Goal: Task Accomplishment & Management: Use online tool/utility

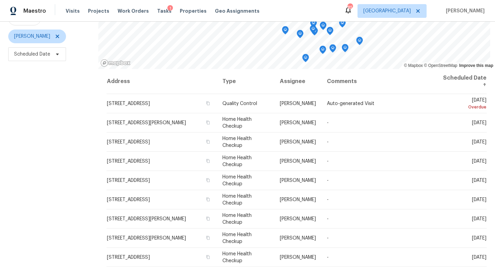
scroll to position [79, 0]
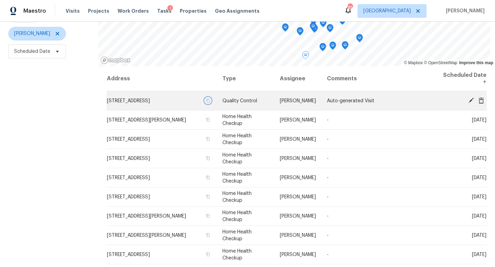
click at [210, 102] on icon "button" at bounding box center [207, 101] width 3 height 4
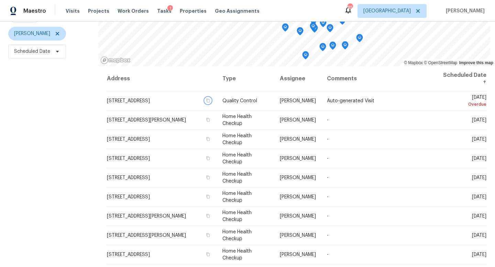
scroll to position [0, 0]
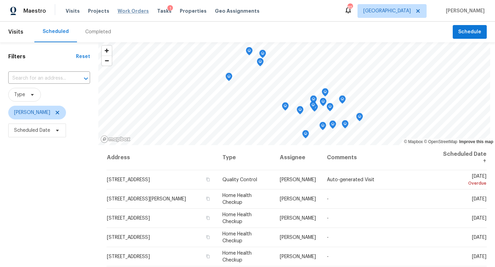
click at [130, 10] on span "Work Orders" at bounding box center [132, 11] width 31 height 7
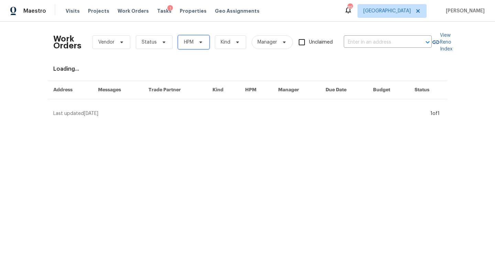
click at [191, 44] on span "HPM" at bounding box center [189, 42] width 10 height 7
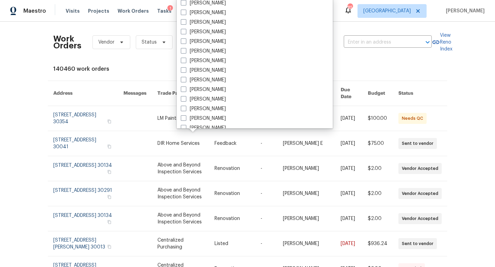
scroll to position [160, 0]
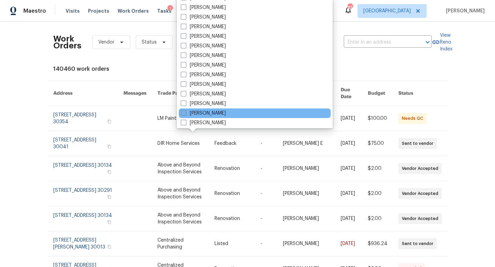
click at [184, 114] on span at bounding box center [183, 112] width 5 height 5
click at [184, 114] on input "Jaydon Entrekin" at bounding box center [183, 112] width 4 height 4
checkbox input "true"
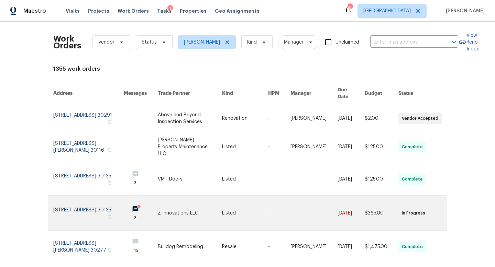
click at [105, 206] on link at bounding box center [88, 213] width 70 height 35
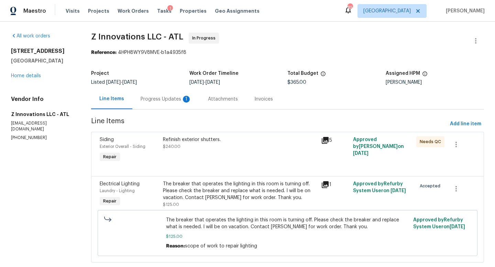
scroll to position [15, 0]
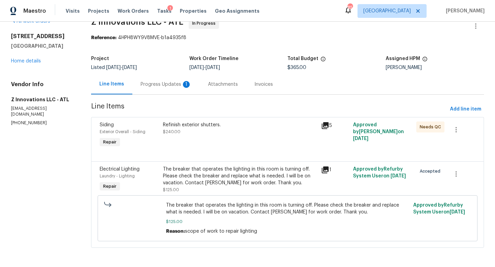
click at [175, 82] on div "Progress Updates 1" at bounding box center [165, 84] width 51 height 7
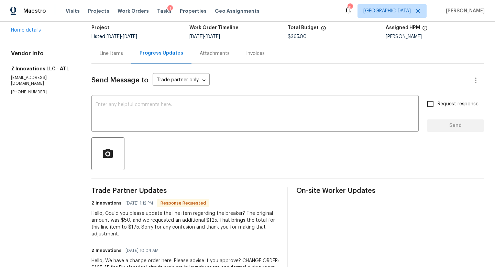
scroll to position [47, 0]
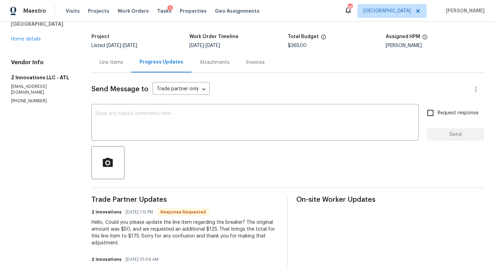
click at [118, 63] on div "Line Items" at bounding box center [111, 62] width 23 height 7
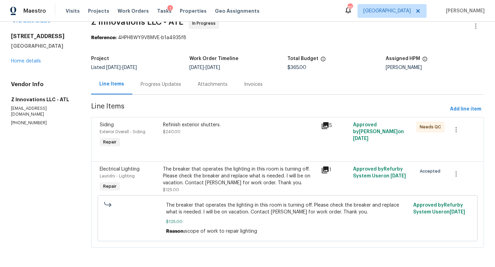
scroll to position [15, 0]
click at [206, 182] on div "The breaker that operates the lighting in this room is turning off. Please chec…" at bounding box center [240, 176] width 154 height 21
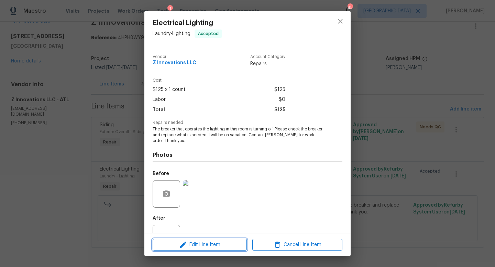
click at [194, 242] on span "Edit Line Item" at bounding box center [200, 245] width 90 height 9
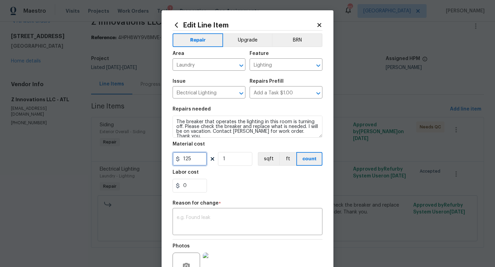
drag, startPoint x: 193, startPoint y: 159, endPoint x: 185, endPoint y: 159, distance: 7.9
click at [185, 159] on input "125" at bounding box center [189, 159] width 34 height 14
type input "175"
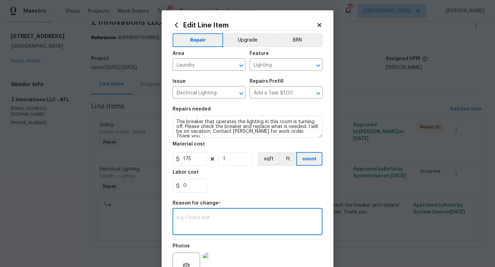
click at [187, 229] on textarea at bounding box center [248, 222] width 142 height 14
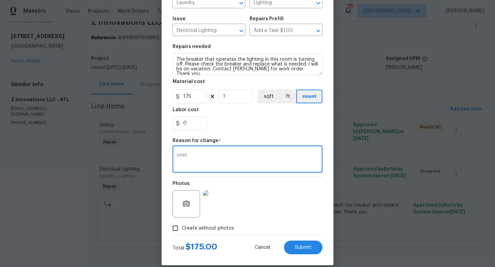
scroll to position [71, 0]
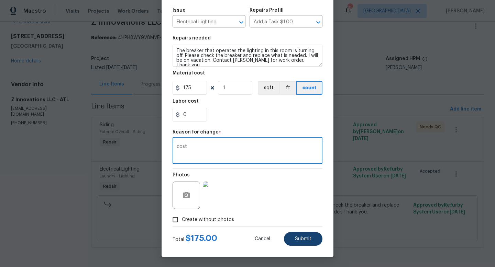
type textarea "cost"
click at [300, 235] on button "Submit" at bounding box center [303, 239] width 38 height 14
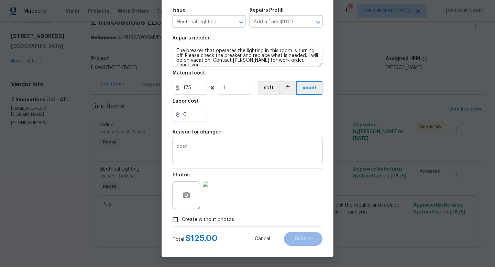
type input "125"
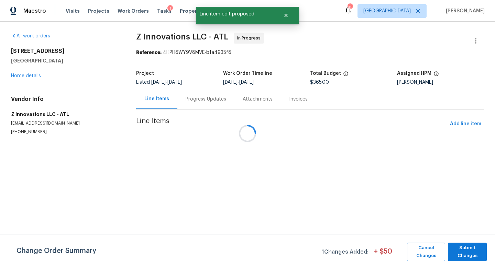
scroll to position [0, 0]
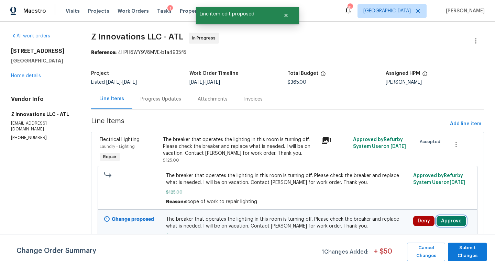
click at [451, 218] on button "Approve" at bounding box center [451, 221] width 30 height 10
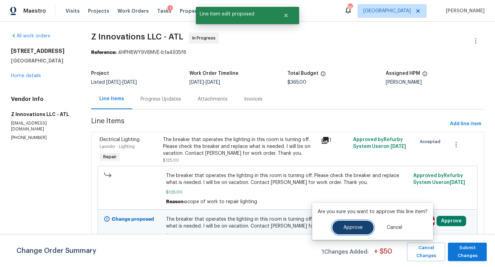
click at [357, 223] on button "Approve" at bounding box center [352, 228] width 41 height 14
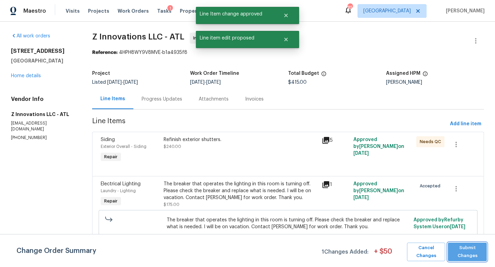
click at [461, 250] on span "Submit Changes" at bounding box center [467, 252] width 32 height 16
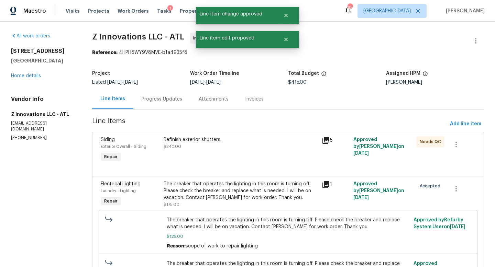
click at [169, 95] on div "Progress Updates" at bounding box center [161, 99] width 57 height 20
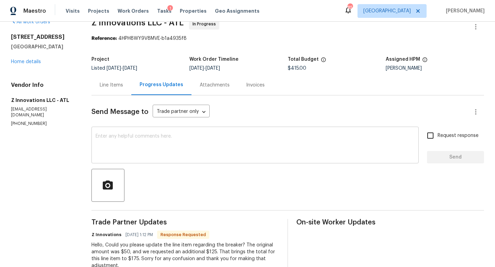
scroll to position [0, 0]
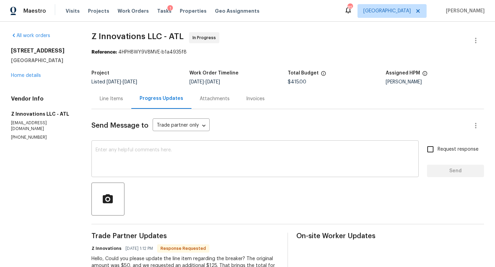
click at [161, 160] on textarea at bounding box center [254, 160] width 319 height 24
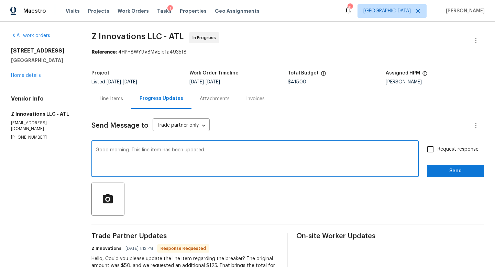
type textarea "Good morning. This line item has been updated."
click at [457, 172] on span "Send" at bounding box center [455, 171] width 46 height 9
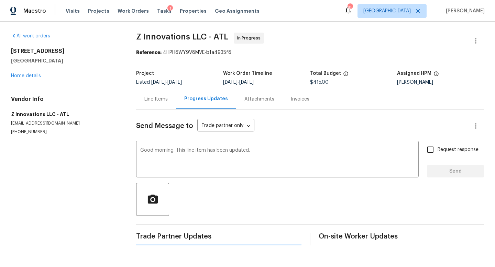
scroll to position [0, 0]
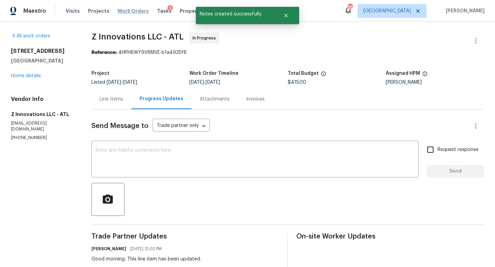
click at [138, 10] on span "Work Orders" at bounding box center [132, 11] width 31 height 7
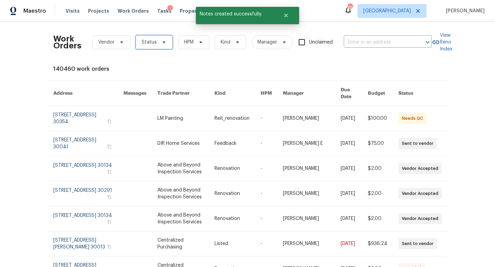
click at [155, 46] on span "Status" at bounding box center [154, 42] width 37 height 14
click at [175, 47] on div "Work Orders Vendor Status HPM Kind Manager Unclaimed ​" at bounding box center [242, 42] width 378 height 30
click at [189, 41] on span "HPM" at bounding box center [189, 42] width 10 height 7
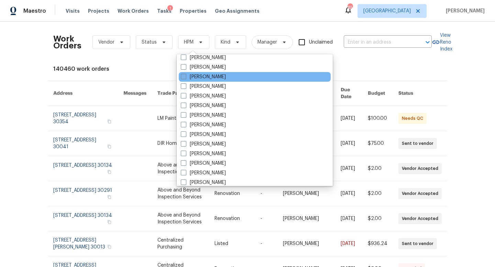
scroll to position [178, 0]
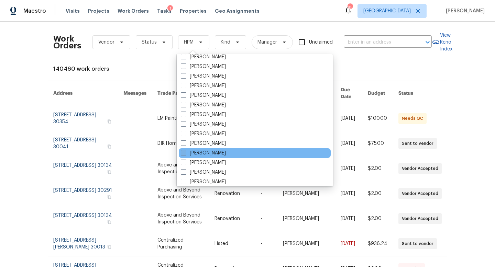
click at [191, 154] on label "Jaydon Entrekin" at bounding box center [203, 153] width 45 height 7
click at [185, 154] on input "Jaydon Entrekin" at bounding box center [183, 152] width 4 height 4
checkbox input "true"
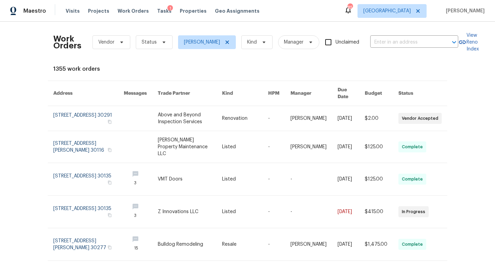
click at [26, 109] on div "Work Orders Vendor Status Jaydon Entrekin Kind Manager Unclaimed ​ View Reno In…" at bounding box center [247, 145] width 495 height 246
click at [152, 41] on span "Status" at bounding box center [149, 42] width 15 height 7
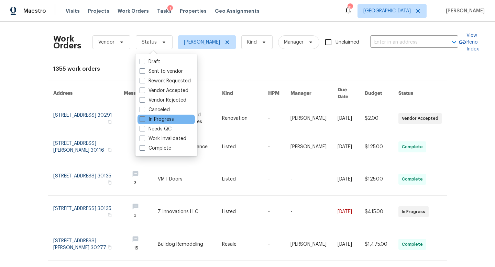
click at [139, 120] on div "In Progress" at bounding box center [165, 120] width 57 height 10
click at [143, 120] on span at bounding box center [141, 118] width 5 height 5
click at [143, 120] on input "In Progress" at bounding box center [141, 118] width 4 height 4
checkbox input "true"
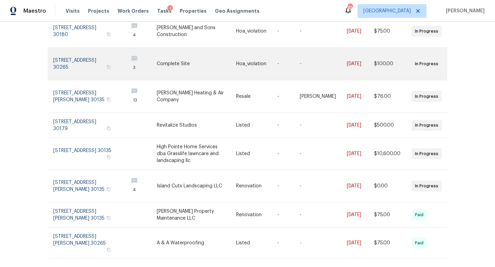
scroll to position [131, 0]
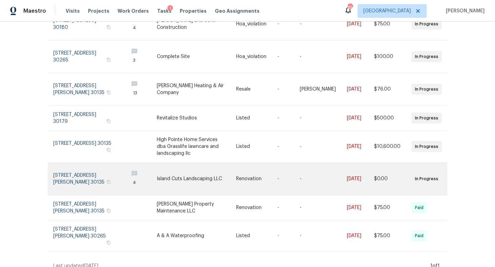
click at [286, 177] on link at bounding box center [288, 179] width 22 height 32
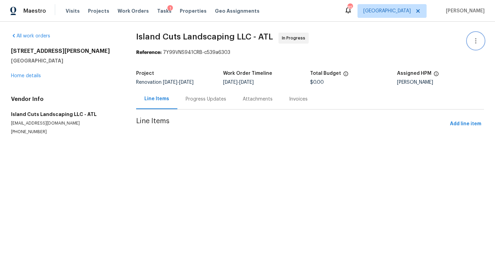
click at [474, 42] on icon "button" at bounding box center [475, 41] width 8 height 8
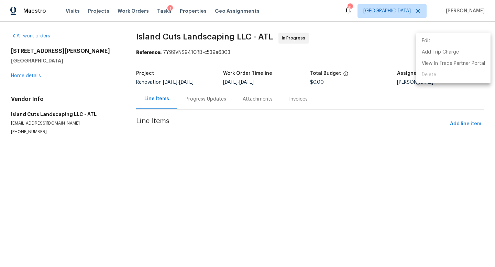
click at [435, 44] on li "Edit" at bounding box center [453, 40] width 74 height 11
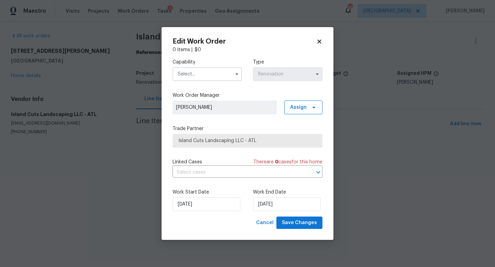
click at [320, 42] on icon at bounding box center [319, 41] width 4 height 4
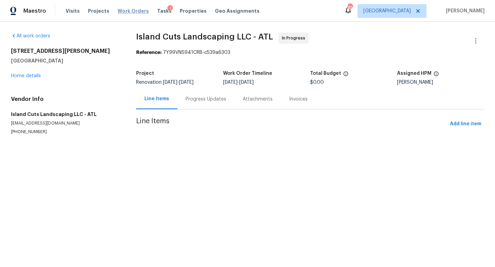
click at [136, 12] on span "Work Orders" at bounding box center [132, 11] width 31 height 7
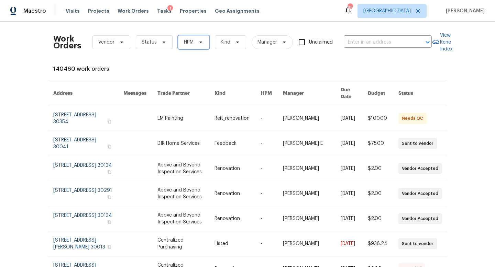
click at [179, 47] on span "HPM" at bounding box center [193, 42] width 31 height 14
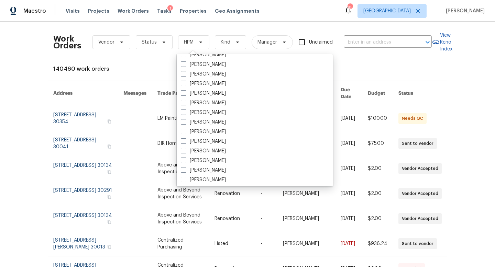
scroll to position [248, 0]
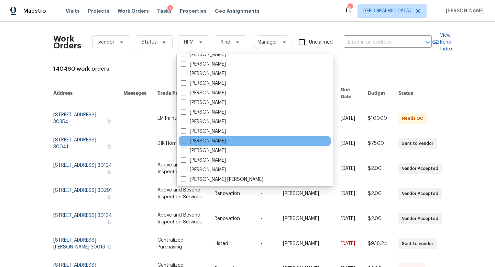
click at [206, 138] on label "Kenroy Hoilett" at bounding box center [203, 141] width 45 height 7
click at [185, 138] on input "Kenroy Hoilett" at bounding box center [183, 140] width 4 height 4
checkbox input "true"
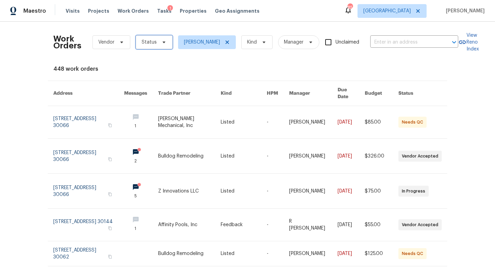
click at [159, 42] on span at bounding box center [163, 41] width 8 height 5
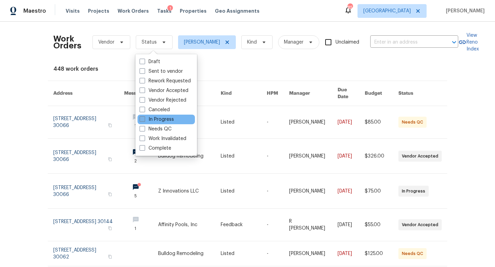
click at [156, 118] on label "In Progress" at bounding box center [156, 119] width 34 height 7
click at [144, 118] on input "In Progress" at bounding box center [141, 118] width 4 height 4
checkbox input "true"
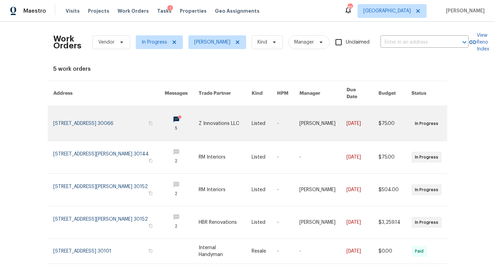
click at [99, 112] on link at bounding box center [108, 123] width 111 height 35
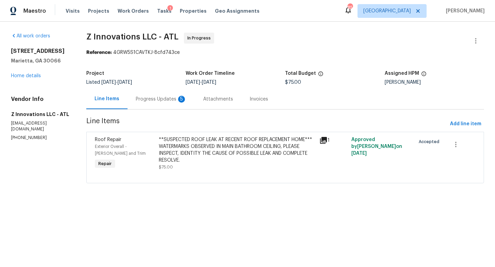
click at [166, 100] on div "Progress Updates 5" at bounding box center [161, 99] width 51 height 7
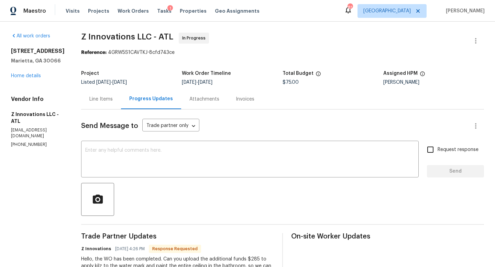
click at [101, 103] on div "Line Items" at bounding box center [101, 99] width 40 height 20
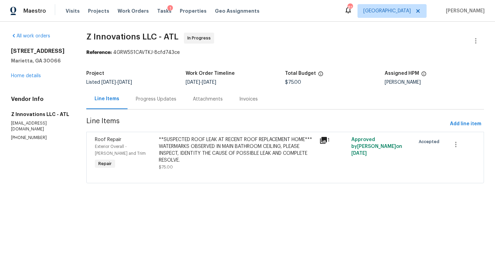
click at [181, 157] on div "**SUSPECTED ROOF LEAK AT RECENT ROOF REPLACEMENT HOME*** WATERMARKS OBSERVED IN…" at bounding box center [237, 149] width 156 height 27
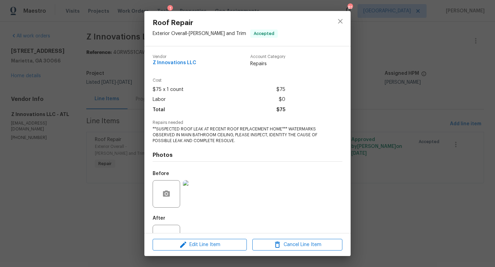
scroll to position [26, 0]
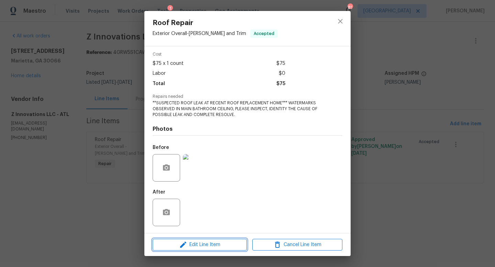
click at [193, 248] on span "Edit Line Item" at bounding box center [200, 245] width 90 height 9
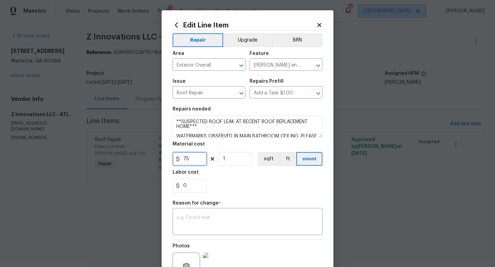
drag, startPoint x: 192, startPoint y: 160, endPoint x: 171, endPoint y: 159, distance: 21.0
click at [171, 159] on div "Edit Line Item Repair Upgrade BRN Area Exterior Overall ​ Feature Eaves and Tri…" at bounding box center [247, 169] width 172 height 318
type input "360"
click at [185, 213] on div "x ​" at bounding box center [247, 222] width 150 height 25
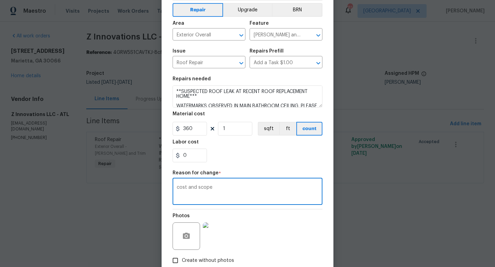
scroll to position [71, 0]
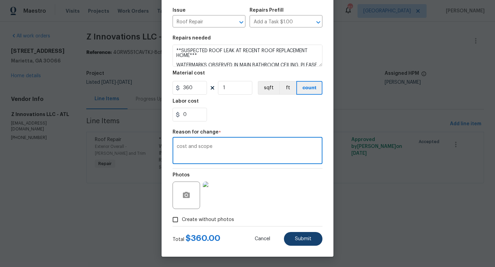
type textarea "cost and scope"
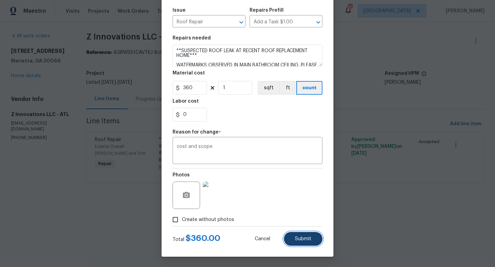
click at [297, 240] on span "Submit" at bounding box center [303, 239] width 16 height 5
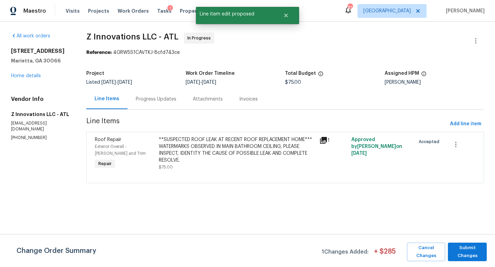
scroll to position [0, 0]
click at [469, 253] on span "Submit Changes" at bounding box center [467, 252] width 32 height 16
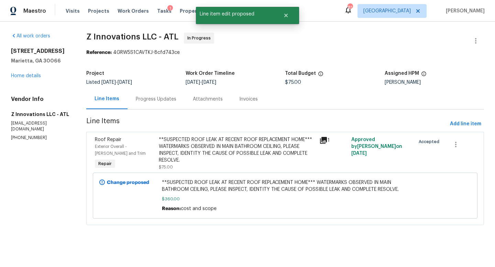
click at [156, 100] on div "Progress Updates" at bounding box center [156, 99] width 41 height 7
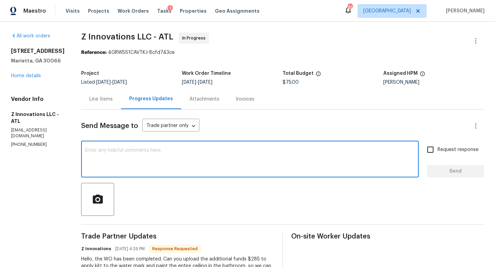
click at [131, 155] on textarea at bounding box center [249, 160] width 329 height 24
type textarea "Good morning. This work order has been updated."
click at [455, 174] on span "Send" at bounding box center [455, 171] width 46 height 9
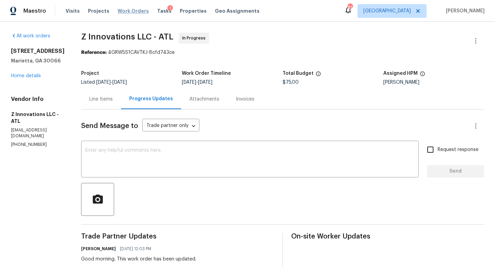
click at [138, 11] on span "Work Orders" at bounding box center [132, 11] width 31 height 7
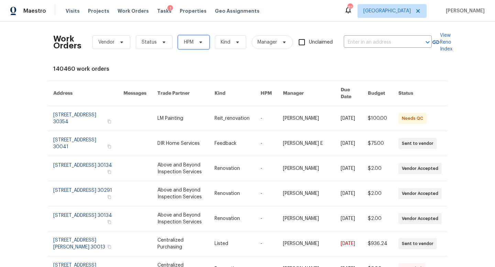
click at [199, 45] on span "HPM" at bounding box center [193, 42] width 31 height 14
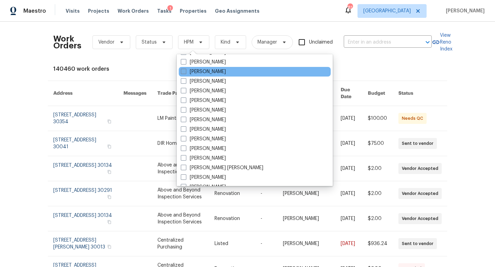
scroll to position [265, 0]
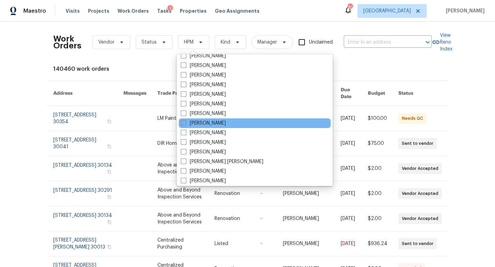
click at [197, 125] on label "Kenroy Hoilett" at bounding box center [203, 123] width 45 height 7
click at [185, 124] on input "Kenroy Hoilett" at bounding box center [183, 122] width 4 height 4
checkbox input "true"
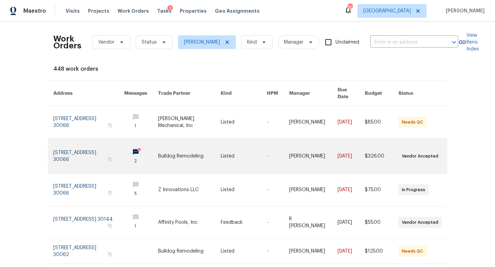
click at [193, 155] on link at bounding box center [189, 156] width 63 height 35
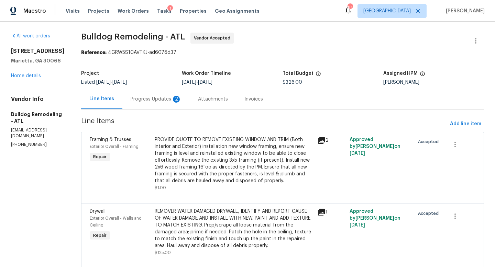
click at [152, 94] on div "Progress Updates 2" at bounding box center [155, 99] width 67 height 20
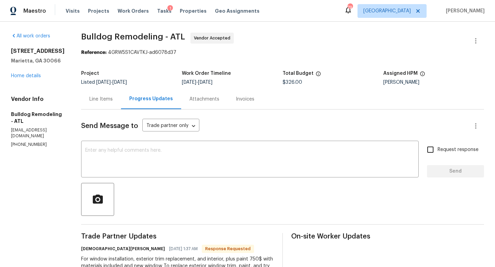
click at [101, 104] on div "Line Items" at bounding box center [101, 99] width 40 height 20
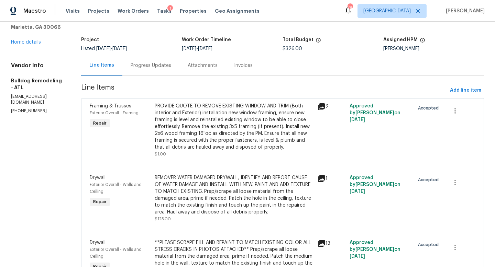
scroll to position [21, 0]
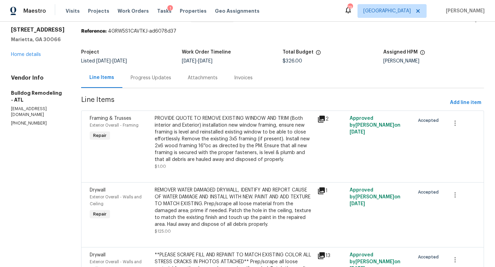
click at [149, 78] on div "Progress Updates" at bounding box center [151, 78] width 41 height 7
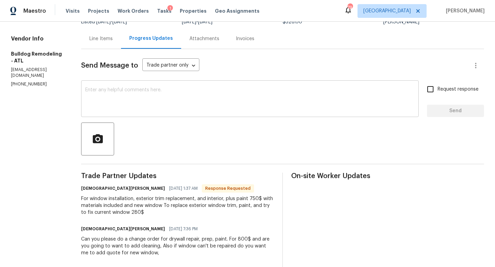
scroll to position [61, 0]
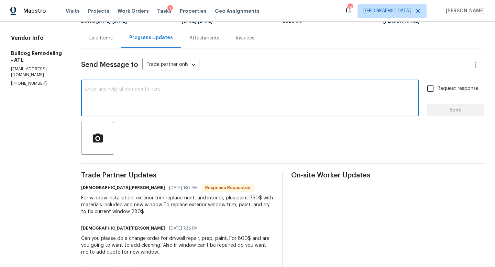
click at [166, 103] on textarea at bounding box center [249, 99] width 329 height 24
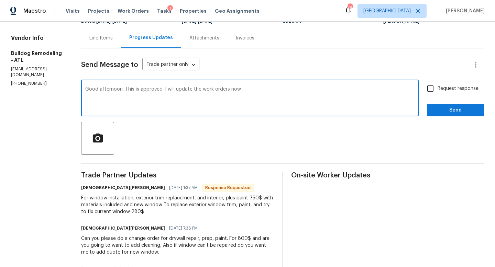
type textarea "Good afternoon. This is approved. I will update the work orders now."
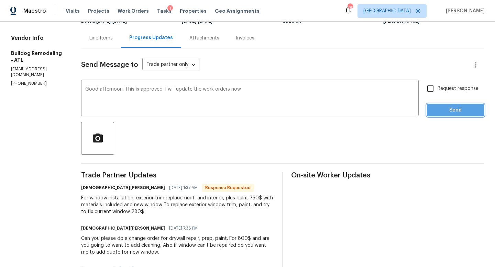
click at [454, 107] on span "Send" at bounding box center [455, 110] width 46 height 9
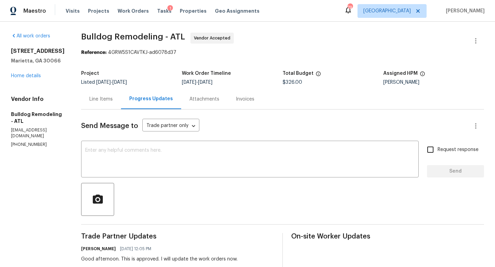
scroll to position [1, 0]
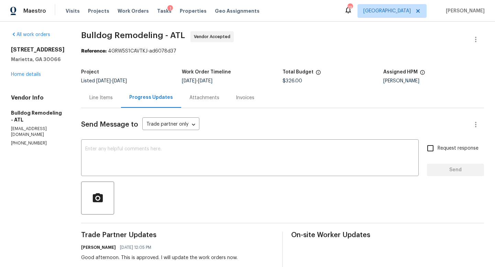
click at [99, 105] on div "Line Items" at bounding box center [101, 98] width 40 height 20
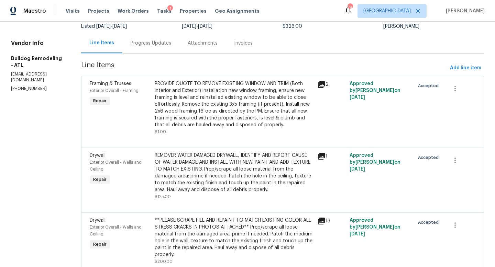
scroll to position [50, 0]
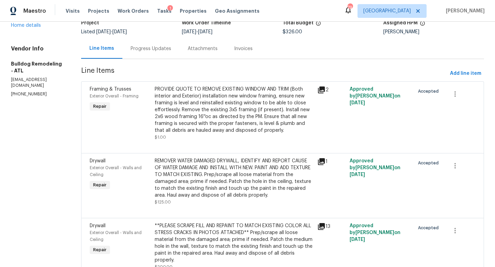
click at [209, 124] on div "PROVIDE QUOTE TO REMOVE EXISTING WINDOW AND TRIM (Both interior and Exterior) i…" at bounding box center [234, 110] width 158 height 48
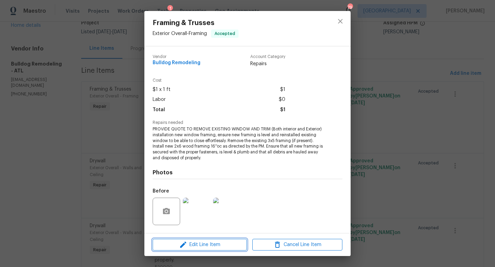
click at [226, 246] on span "Edit Line Item" at bounding box center [200, 245] width 90 height 9
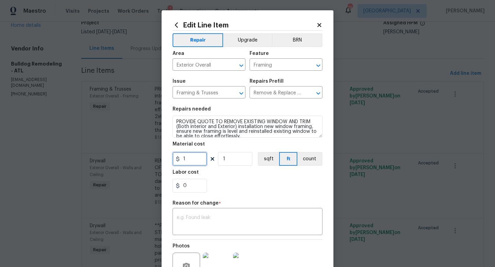
drag, startPoint x: 190, startPoint y: 163, endPoint x: 176, endPoint y: 161, distance: 13.9
click at [176, 161] on div "1" at bounding box center [189, 159] width 34 height 14
type input "750"
click at [201, 220] on textarea at bounding box center [248, 222] width 142 height 14
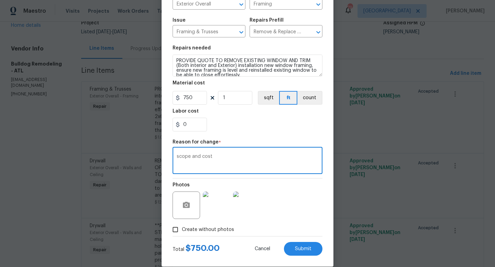
scroll to position [71, 0]
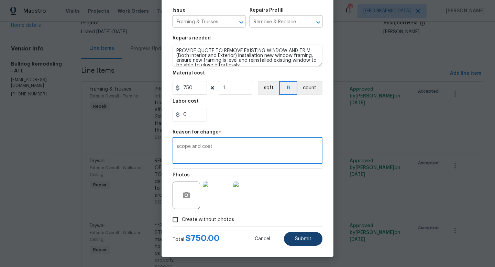
type textarea "scope and cost"
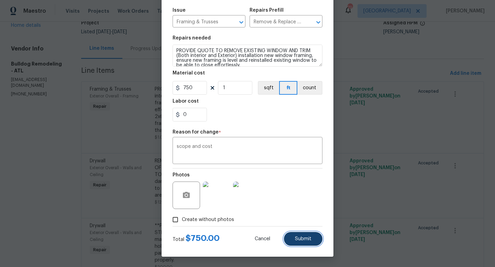
click at [304, 238] on span "Submit" at bounding box center [303, 239] width 16 height 5
type input "1"
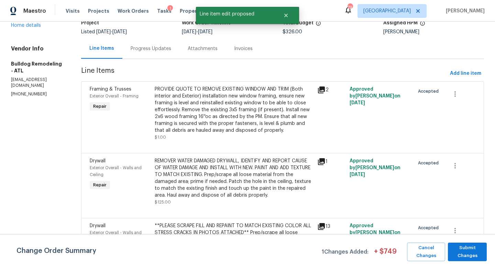
scroll to position [0, 0]
click at [457, 249] on span "Submit Changes" at bounding box center [467, 252] width 32 height 16
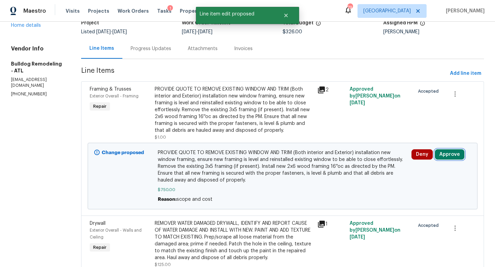
click at [447, 154] on button "Approve" at bounding box center [449, 154] width 30 height 10
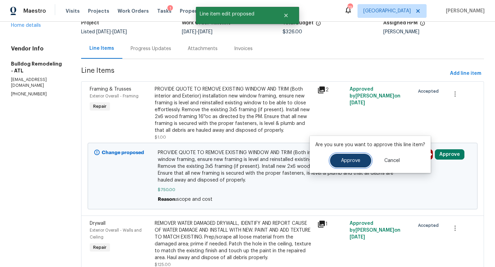
click at [349, 163] on span "Approve" at bounding box center [350, 160] width 19 height 5
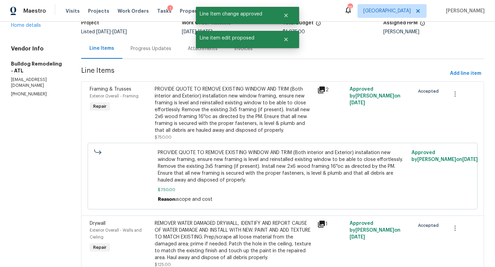
click at [152, 46] on div "Progress Updates" at bounding box center [151, 48] width 41 height 7
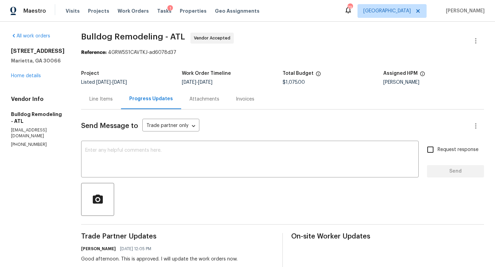
click at [110, 96] on div "Line Items" at bounding box center [100, 99] width 23 height 7
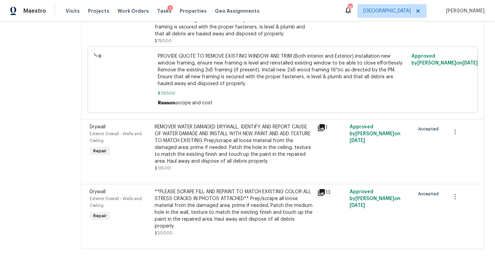
scroll to position [149, 0]
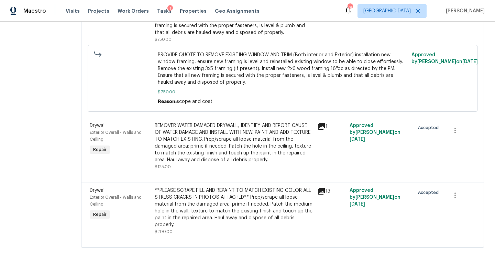
click at [218, 139] on div "REMOVER WATER DAMAGED DRYWALL, IDENTIFY AND REPORT CAUSE OF WATER DAMAGE AND IN…" at bounding box center [234, 142] width 158 height 41
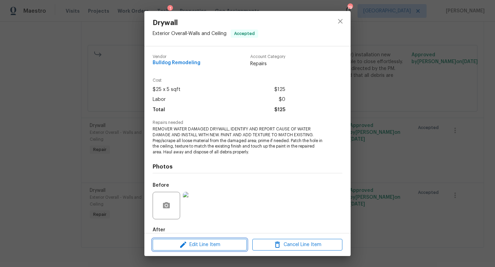
click at [226, 243] on span "Edit Line Item" at bounding box center [200, 245] width 90 height 9
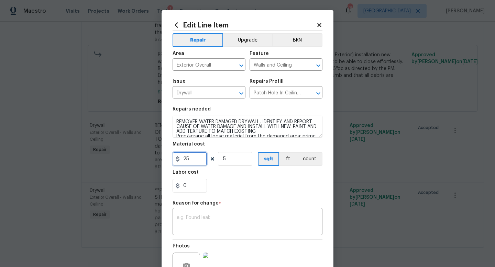
drag, startPoint x: 193, startPoint y: 162, endPoint x: 173, endPoint y: 161, distance: 19.7
click at [173, 161] on input "25" at bounding box center [189, 159] width 34 height 14
type input "800"
drag, startPoint x: 228, startPoint y: 159, endPoint x: 216, endPoint y: 159, distance: 12.0
click at [216, 159] on div "800 5 sqft ft count" at bounding box center [247, 159] width 150 height 14
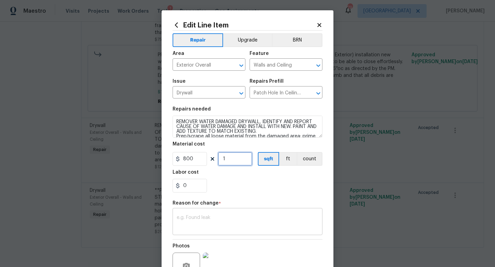
type input "1"
click at [211, 233] on div "x ​" at bounding box center [247, 222] width 150 height 25
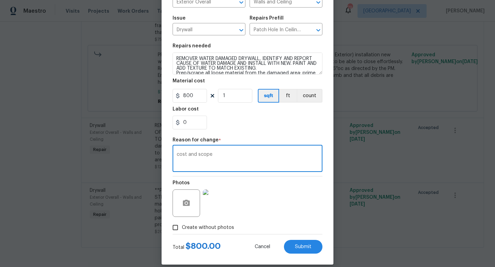
scroll to position [71, 0]
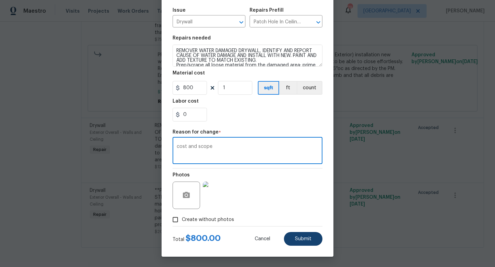
type textarea "cost and scope"
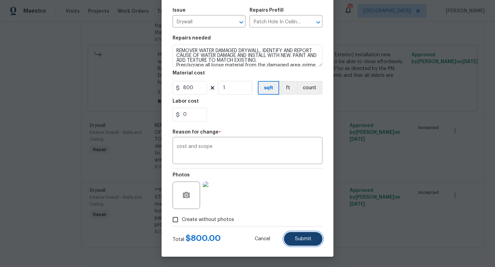
click at [308, 242] on button "Submit" at bounding box center [303, 239] width 38 height 14
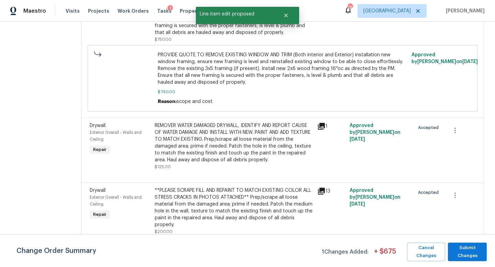
scroll to position [0, 0]
click at [465, 252] on span "Submit Changes" at bounding box center [467, 252] width 32 height 16
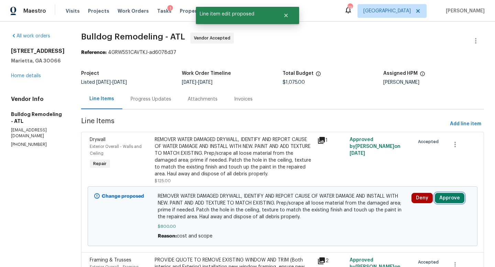
click at [437, 201] on button "Approve" at bounding box center [449, 198] width 30 height 10
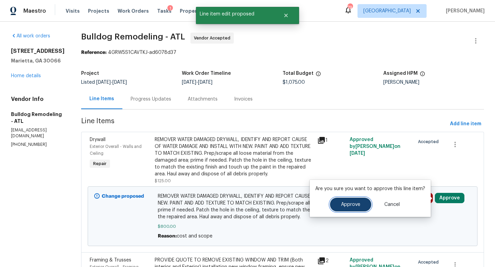
click at [337, 211] on button "Approve" at bounding box center [350, 205] width 41 height 14
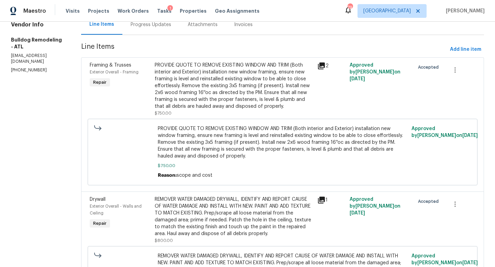
scroll to position [32, 0]
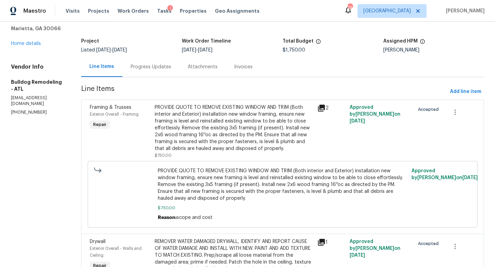
click at [157, 69] on div "Progress Updates" at bounding box center [151, 67] width 41 height 7
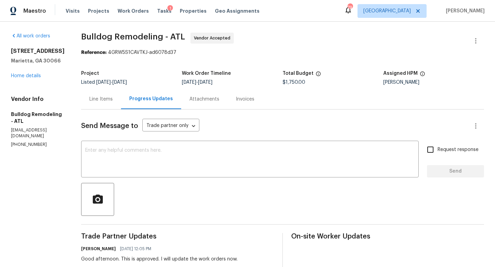
click at [107, 100] on div "Line Items" at bounding box center [100, 99] width 23 height 7
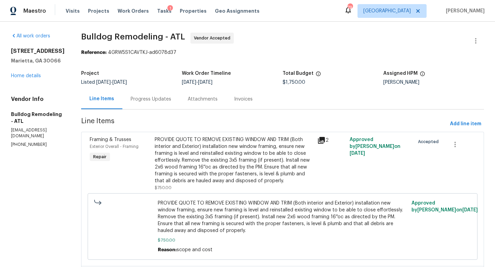
click at [135, 100] on div "Progress Updates" at bounding box center [151, 99] width 41 height 7
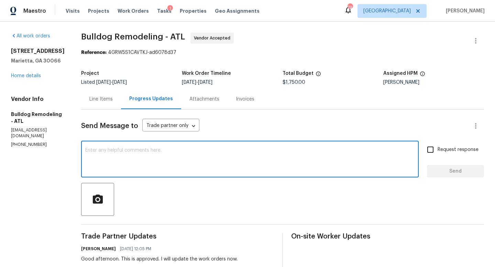
click at [168, 152] on textarea at bounding box center [249, 160] width 329 height 24
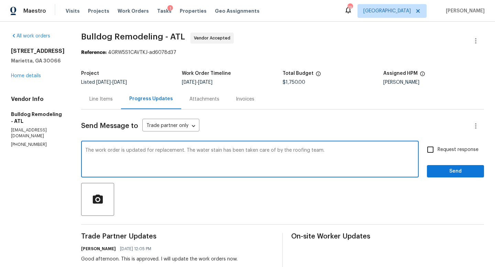
type textarea "The work order is updated for replacement. The water stain has been taken care …"
click at [436, 168] on span "Send" at bounding box center [455, 171] width 46 height 9
